Goal: Information Seeking & Learning: Learn about a topic

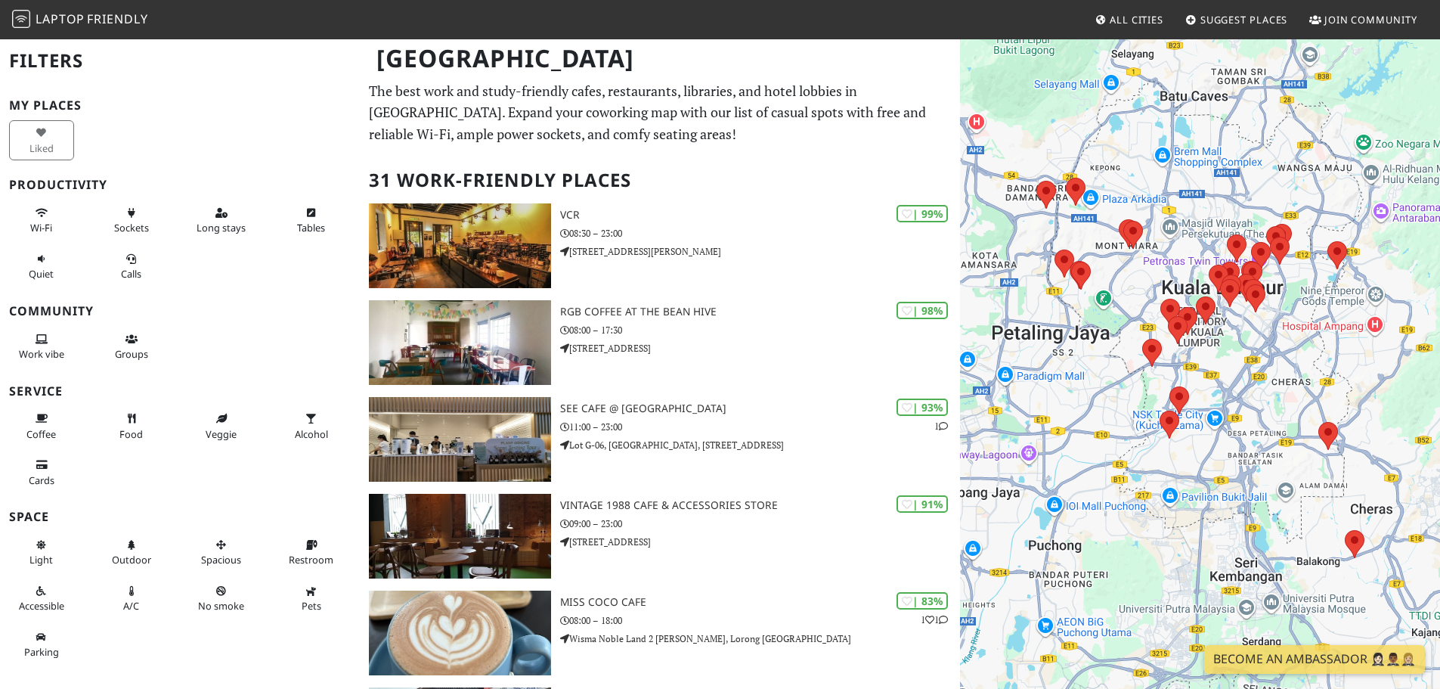
click at [730, 104] on p "The best work and study-friendly cafes, restaurants, libraries, and hotel lobbi…" at bounding box center [660, 112] width 582 height 65
click at [110, 210] on button "Sockets" at bounding box center [131, 220] width 65 height 40
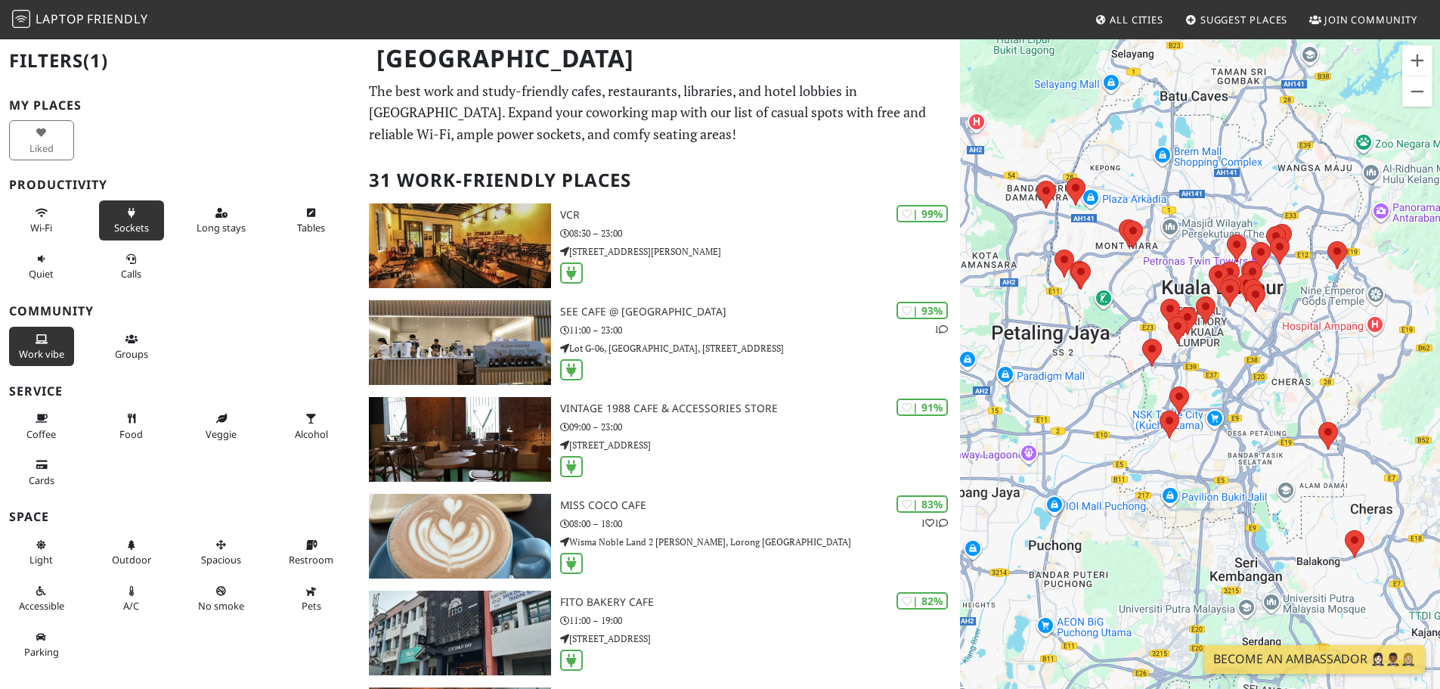
click at [33, 349] on span "Work vibe" at bounding box center [41, 354] width 45 height 14
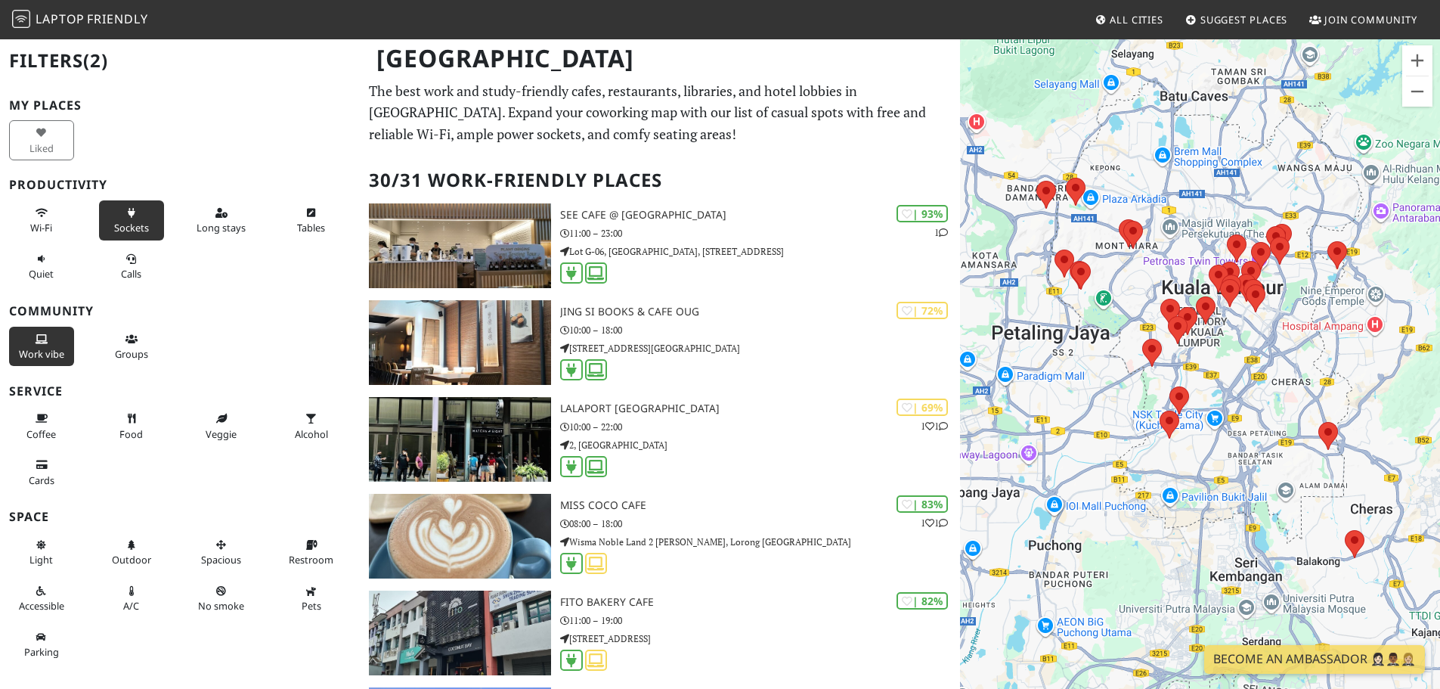
click at [33, 347] on span "Work vibe" at bounding box center [41, 354] width 45 height 14
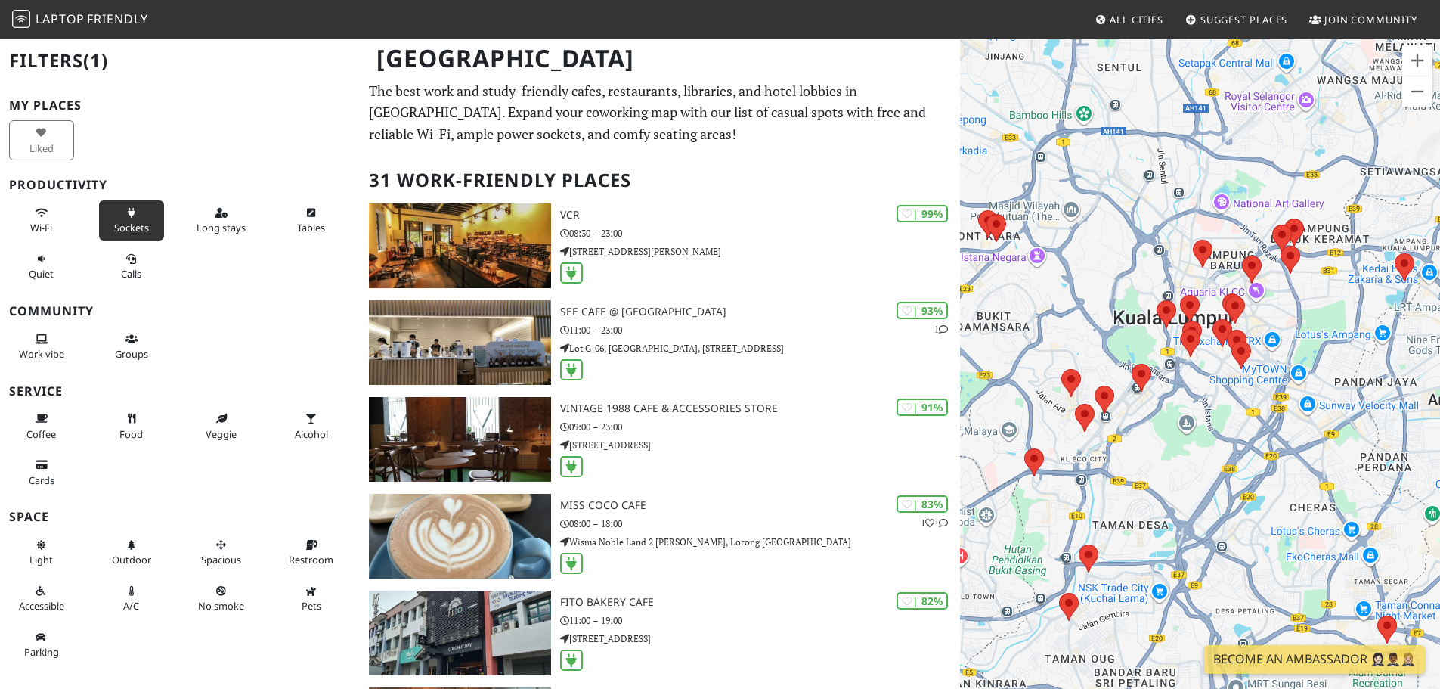
drag, startPoint x: 1133, startPoint y: 315, endPoint x: 1078, endPoint y: 306, distance: 55.8
click at [1078, 306] on div "To navigate, press the arrow keys." at bounding box center [1200, 382] width 480 height 689
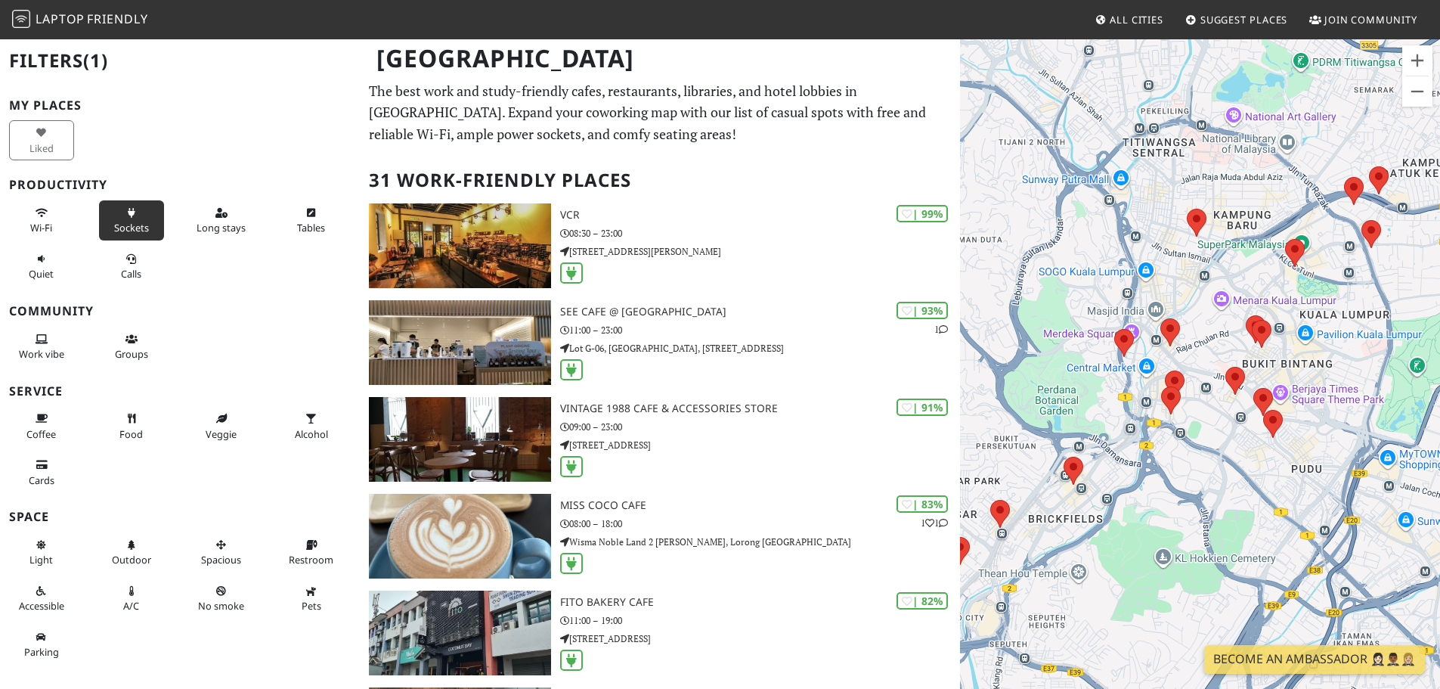
drag, startPoint x: 1126, startPoint y: 180, endPoint x: 1139, endPoint y: 216, distance: 38.5
click at [1139, 216] on div "To navigate, press the arrow keys." at bounding box center [1200, 382] width 480 height 689
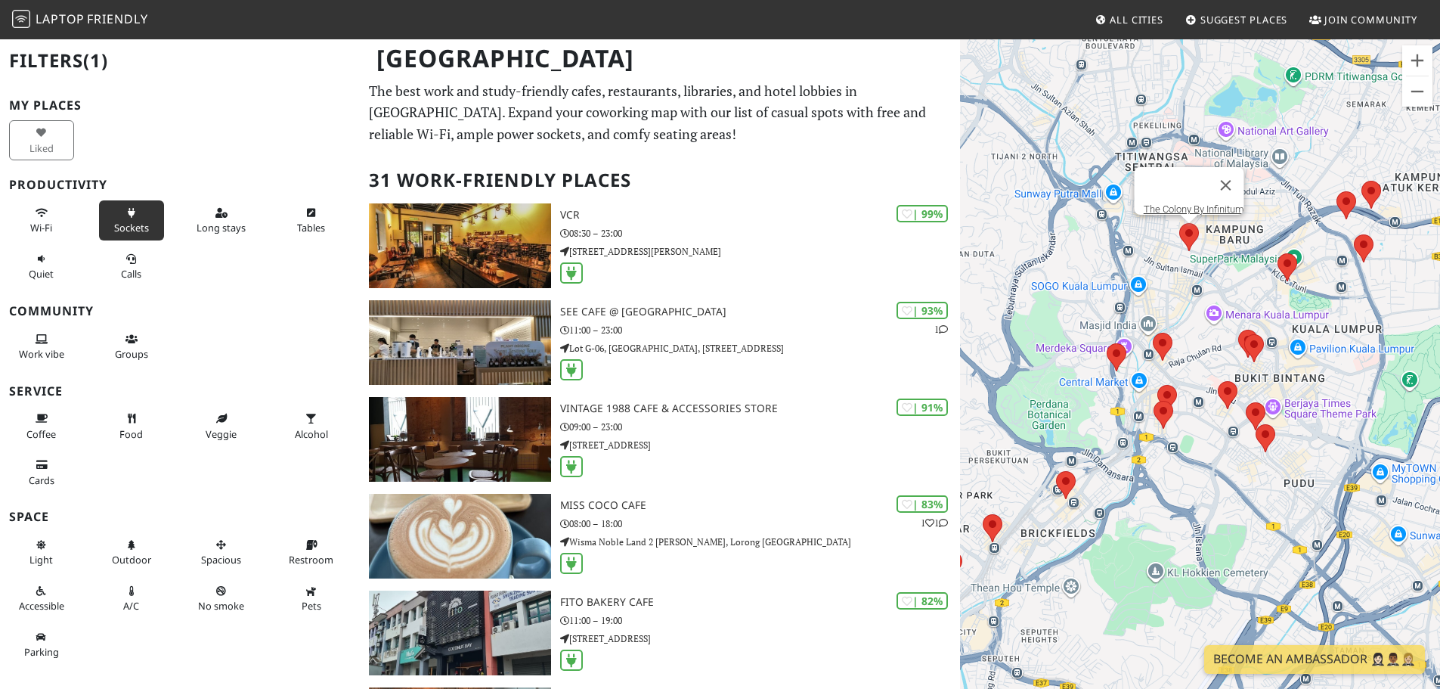
click at [1180, 223] on area at bounding box center [1180, 223] width 0 height 0
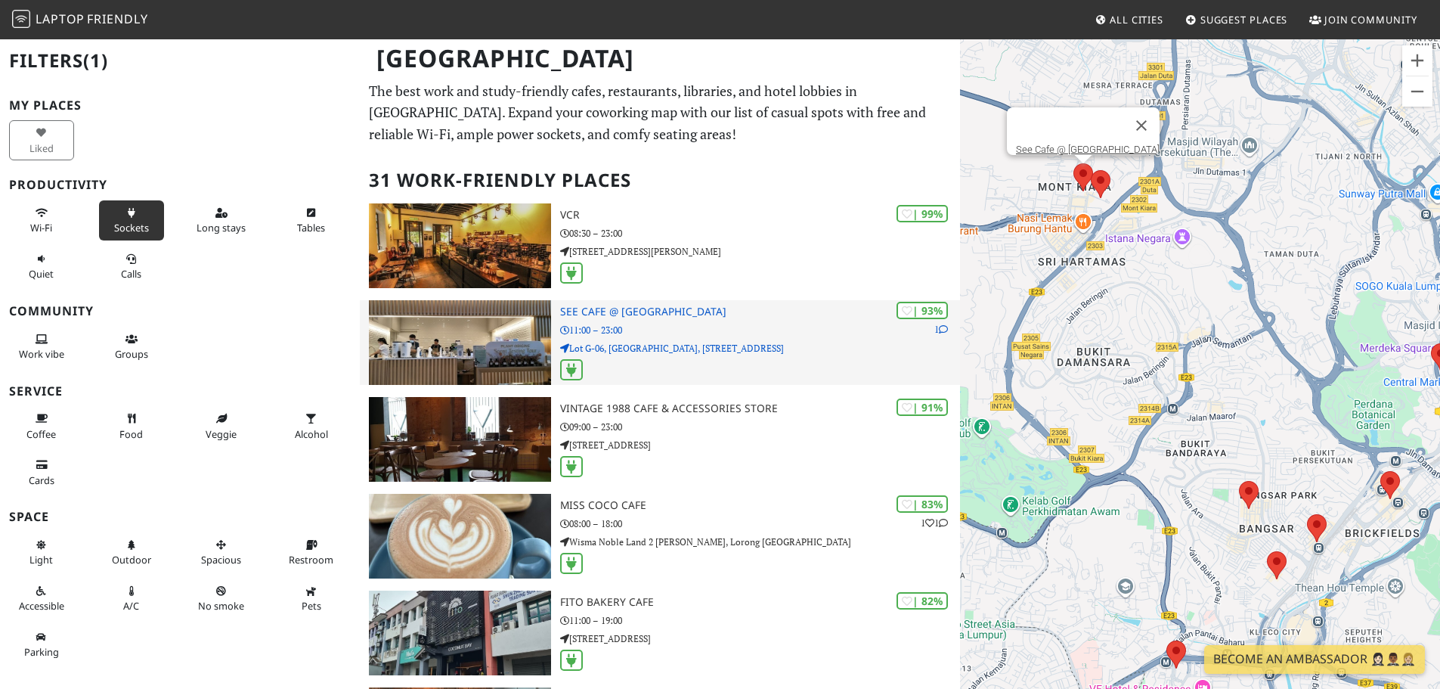
click at [938, 330] on p "1" at bounding box center [942, 329] width 14 height 14
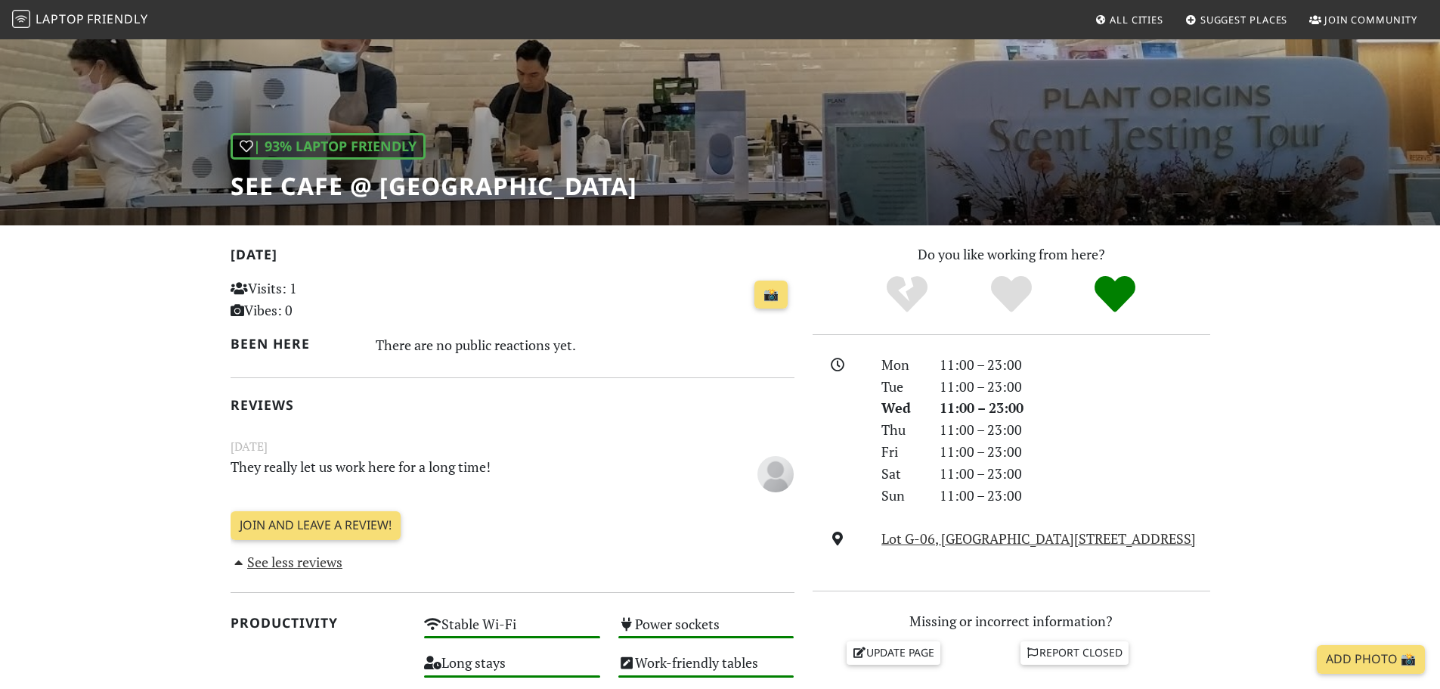
scroll to position [47, 0]
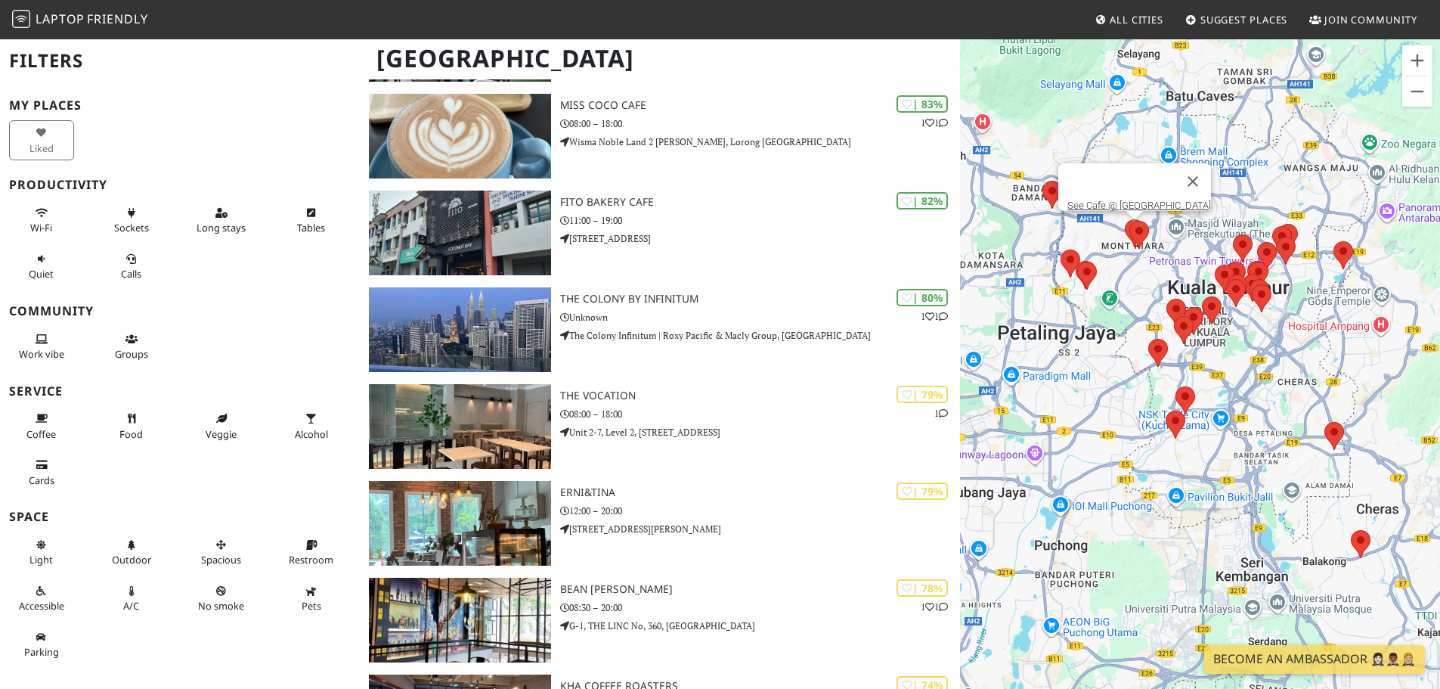
scroll to position [605, 0]
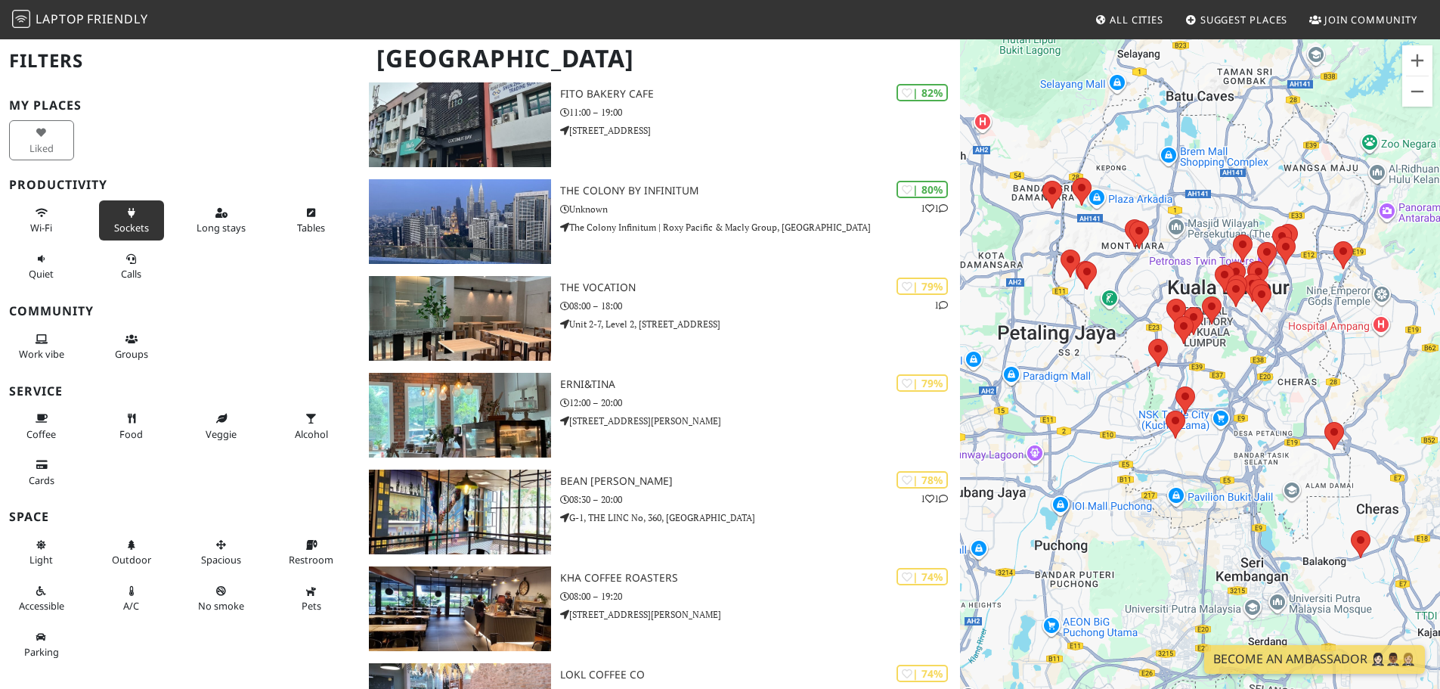
click at [122, 227] on span "Sockets" at bounding box center [131, 228] width 35 height 14
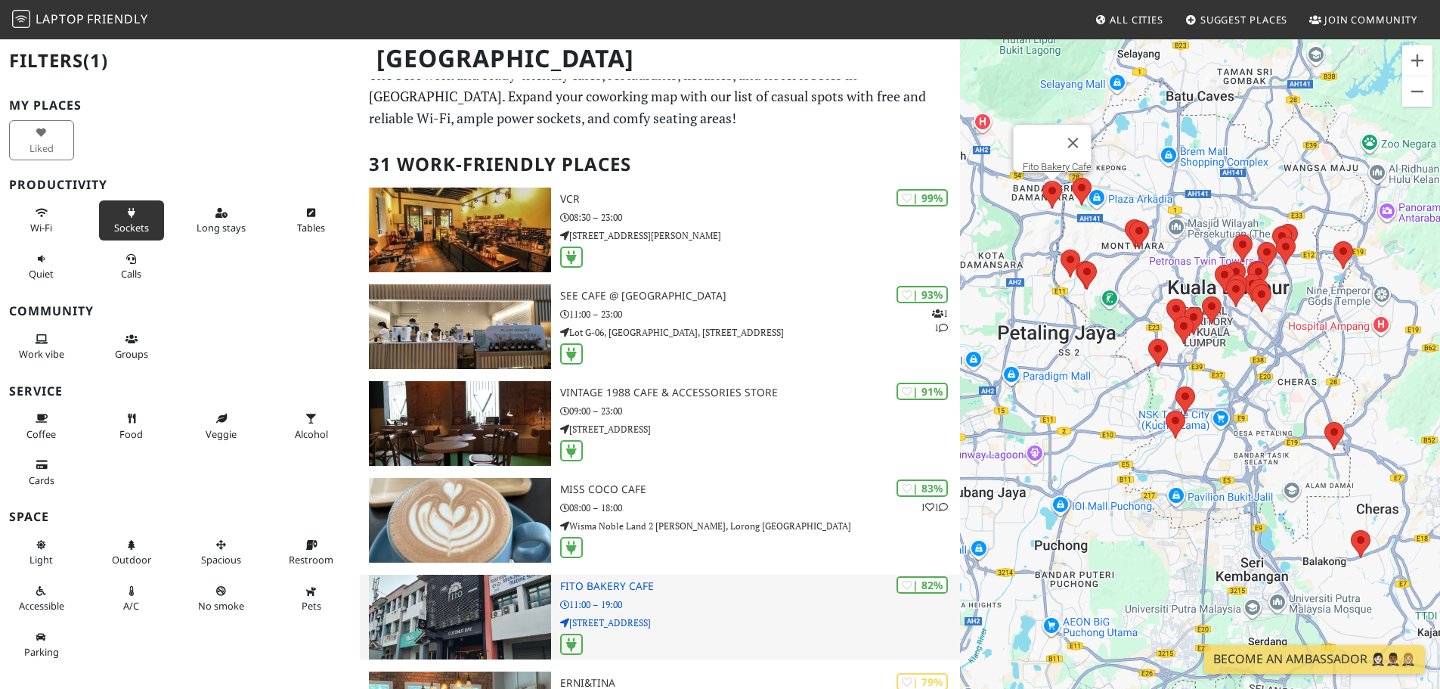
scroll to position [0, 0]
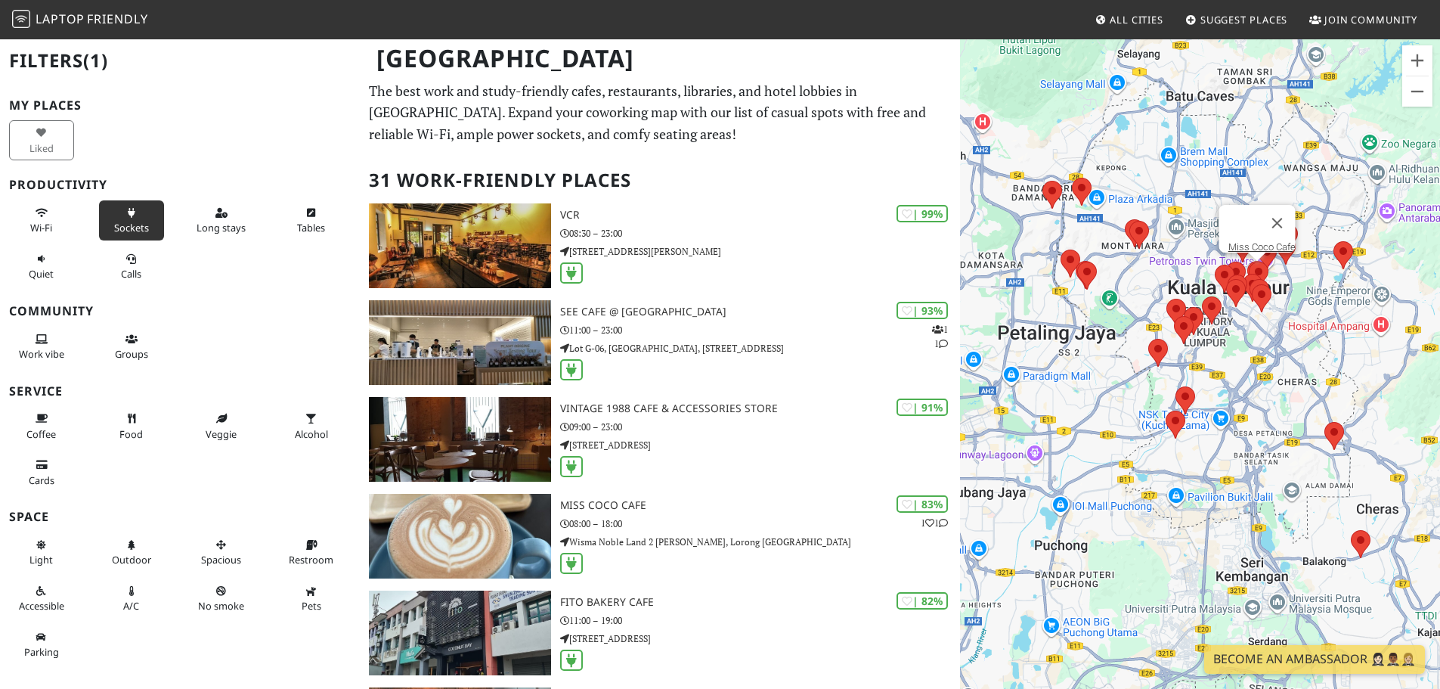
drag, startPoint x: 622, startPoint y: 508, endPoint x: 637, endPoint y: 82, distance: 426.7
click at [637, 82] on div "Kuala Lumpur" at bounding box center [720, 68] width 1440 height 60
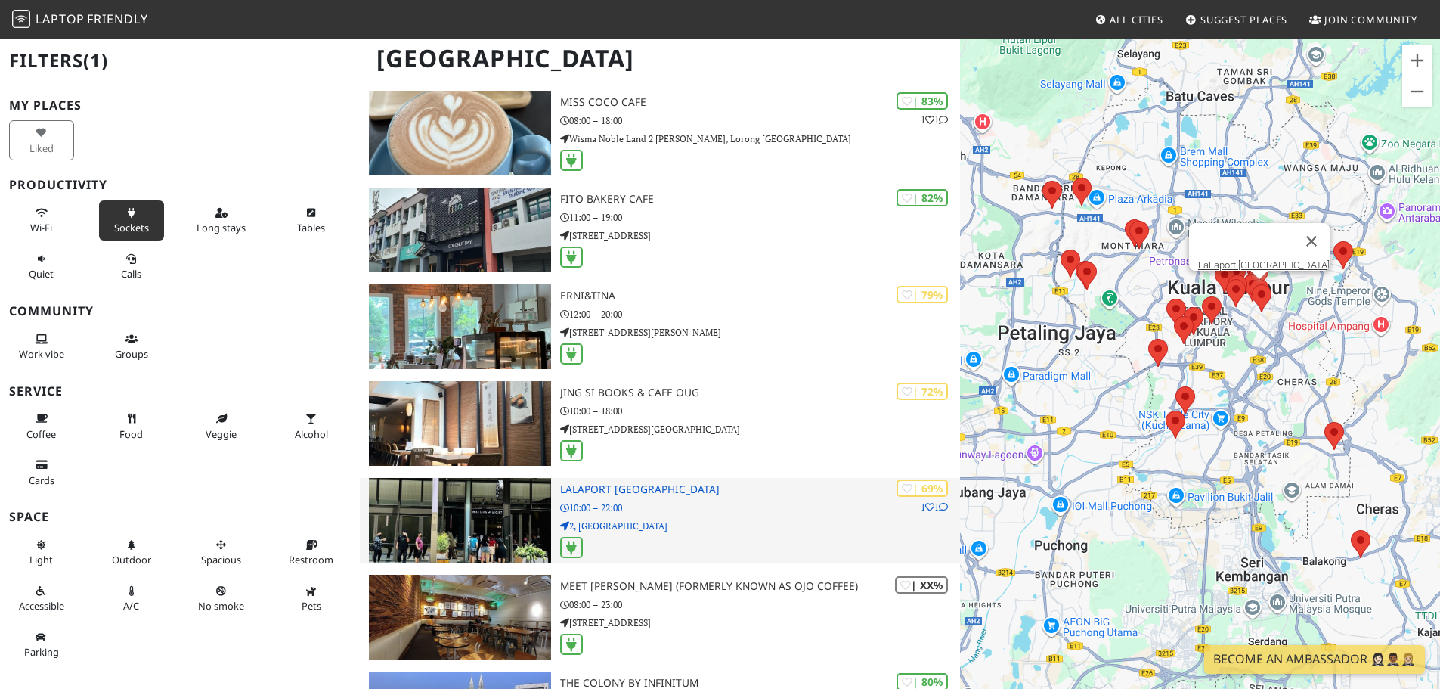
click at [939, 507] on icon at bounding box center [943, 507] width 9 height 9
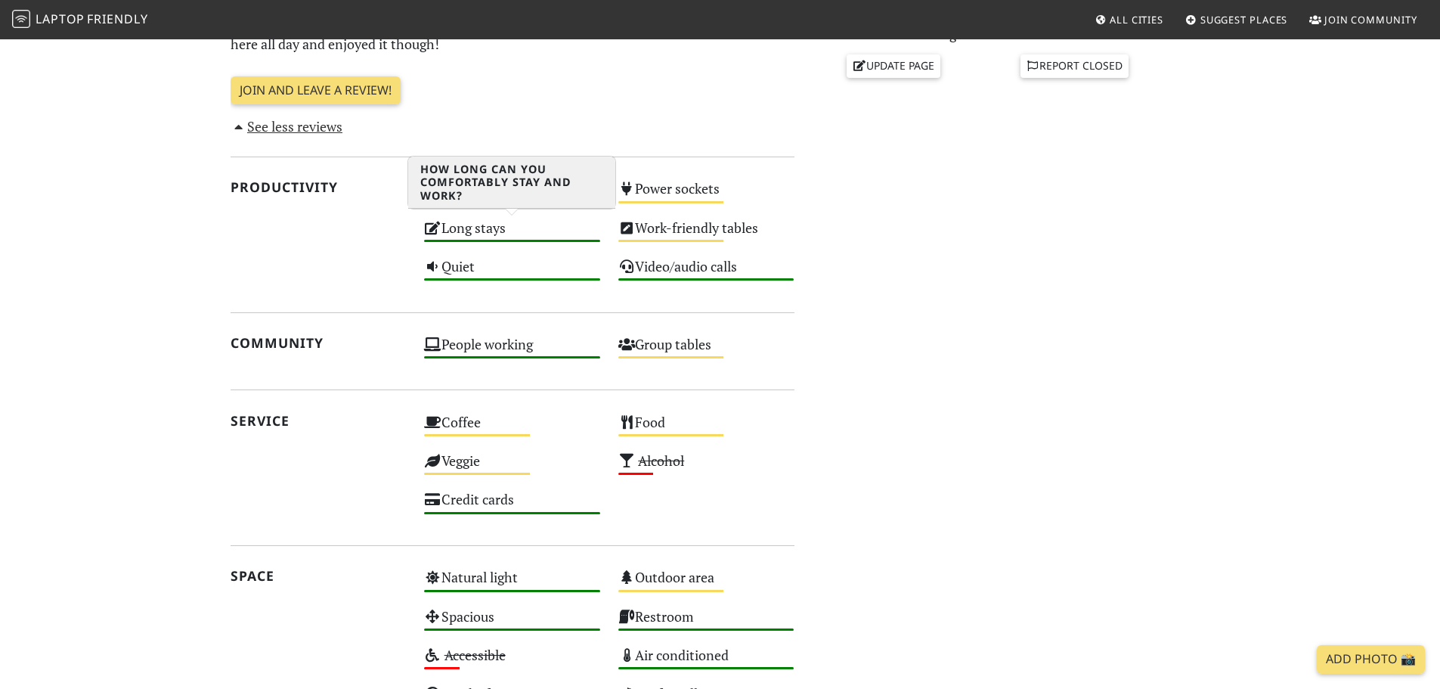
scroll to position [897, 0]
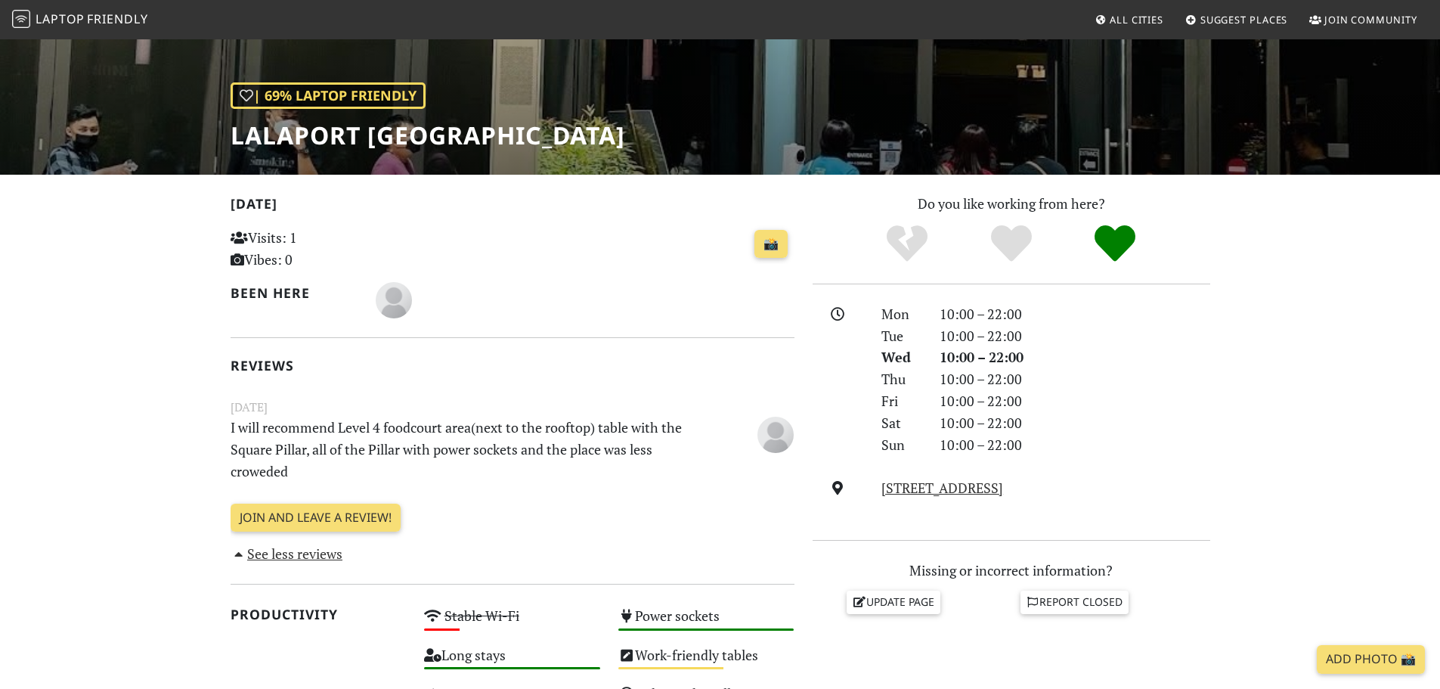
scroll to position [202, 0]
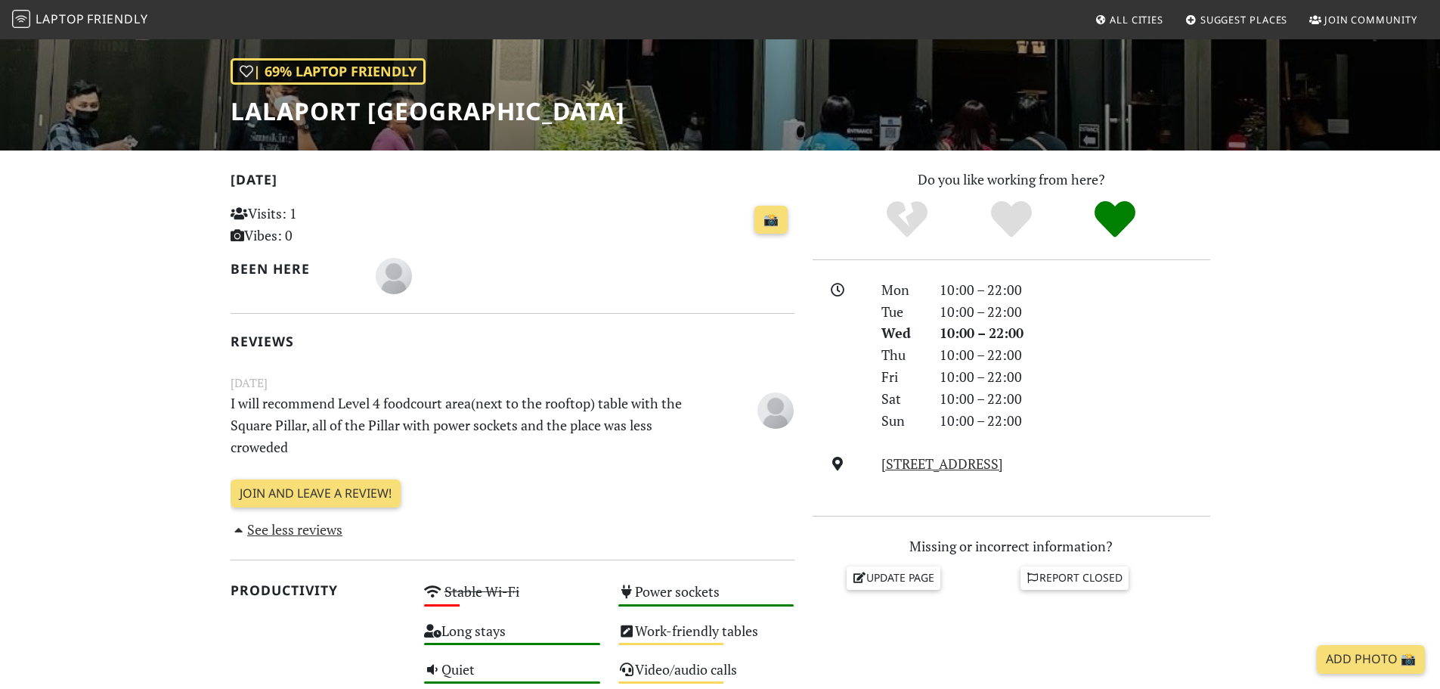
click at [278, 435] on p "I will recommend Level 4 foodcourt area(next to the rooftop) table with the Squ…" at bounding box center [464, 424] width 485 height 65
drag, startPoint x: 346, startPoint y: 400, endPoint x: 564, endPoint y: 357, distance: 222.0
click at [508, 397] on p "I will recommend Level 4 foodcourt area(next to the rooftop) table with the Squ…" at bounding box center [464, 424] width 485 height 65
click at [575, 349] on div "[DATE] Visits: 1 Vibes: 0 📸 Been here Reviews [DATE] I will recommend Level 4 f…" at bounding box center [513, 355] width 564 height 372
click at [386, 281] on img "kin mun Wong" at bounding box center [394, 276] width 36 height 36
